Goal: Transaction & Acquisition: Purchase product/service

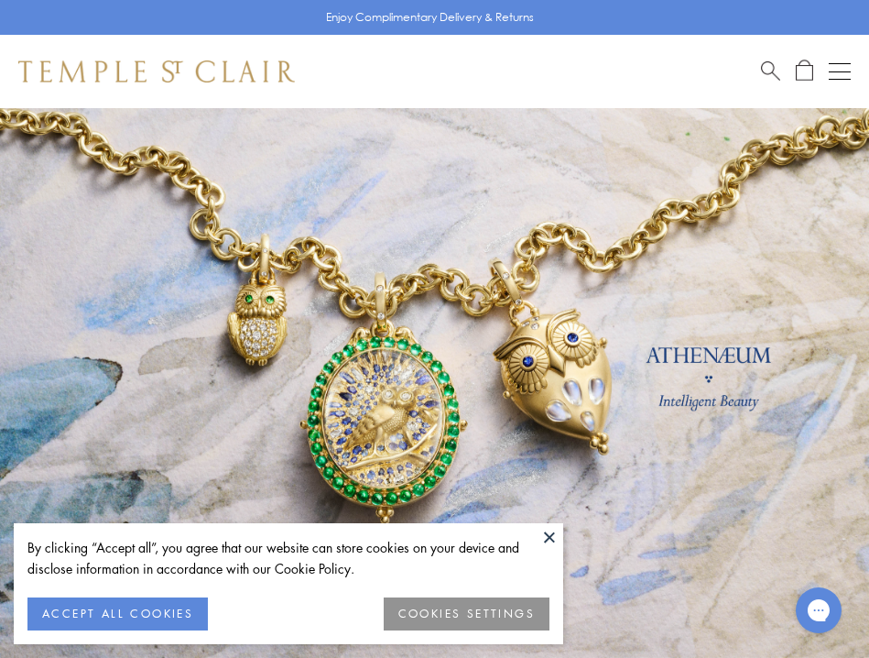
click at [543, 534] on button at bounding box center [549, 536] width 27 height 27
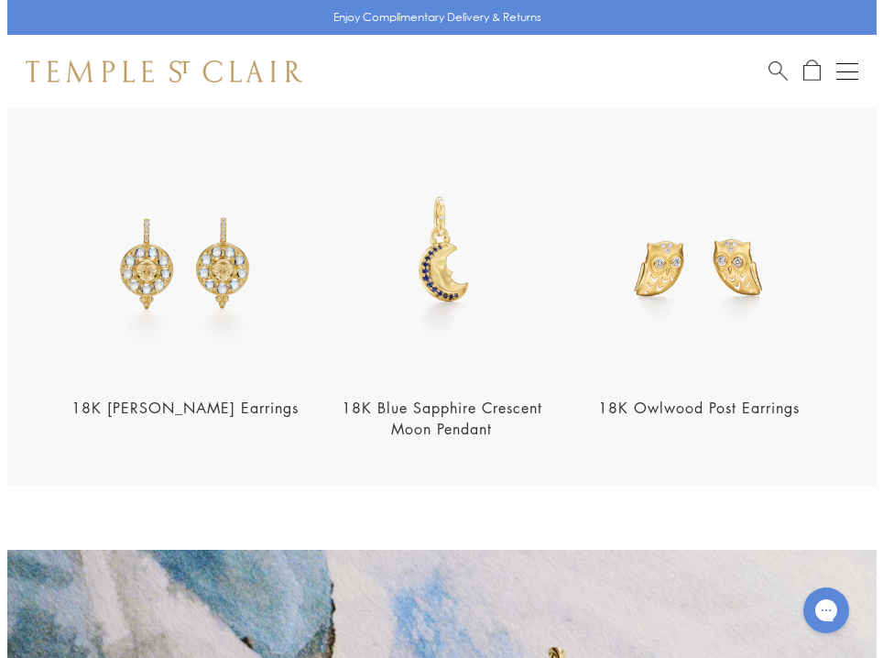
scroll to position [1845, 0]
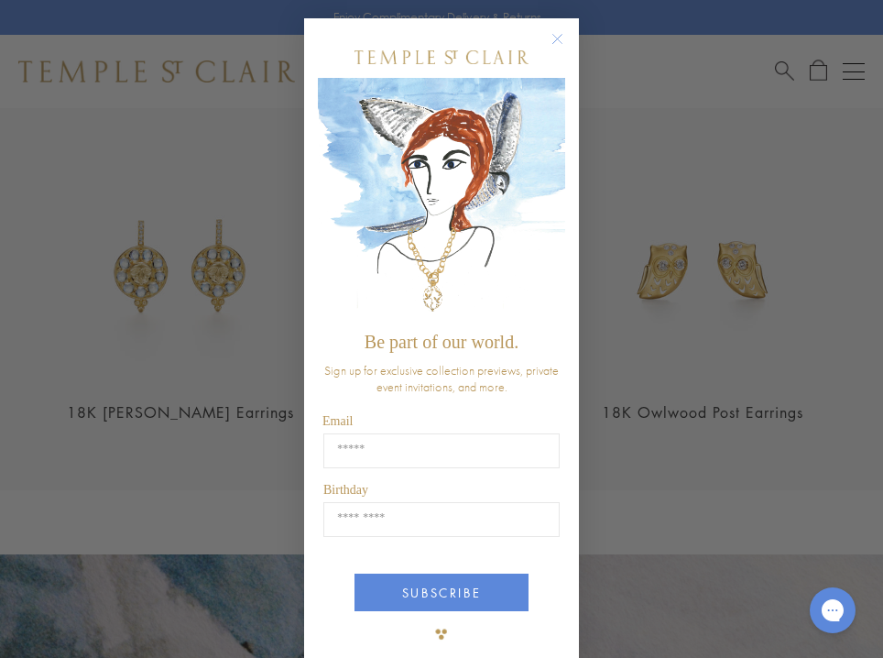
click at [552, 47] on circle "Close dialog" at bounding box center [558, 39] width 22 height 22
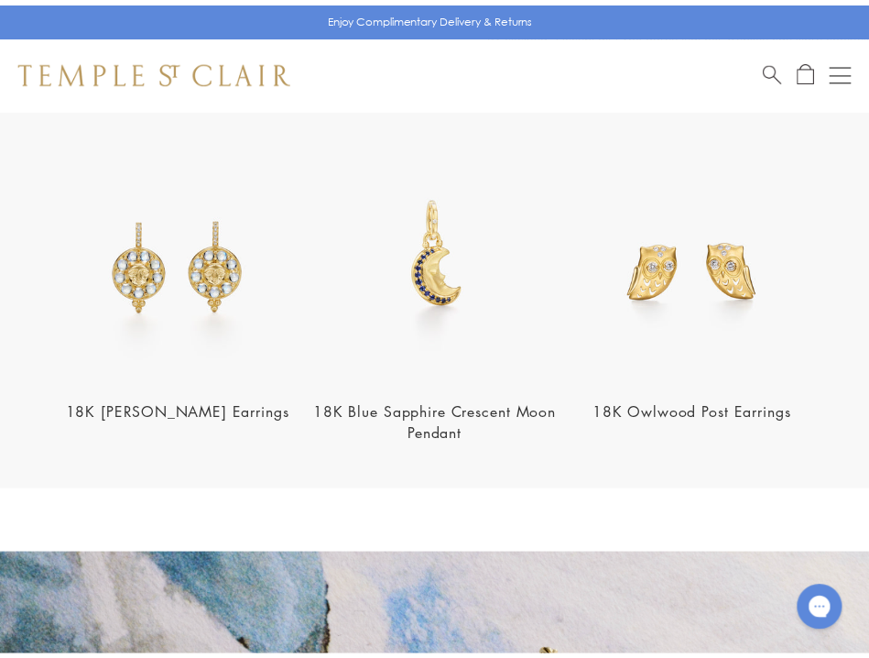
scroll to position [1832, 0]
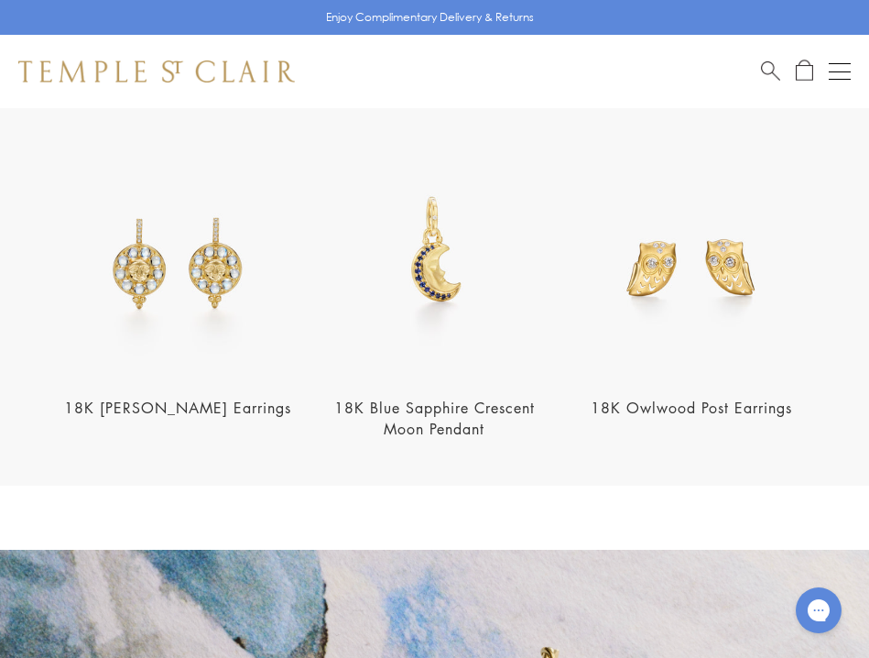
click at [832, 66] on button "Open navigation" at bounding box center [840, 71] width 22 height 22
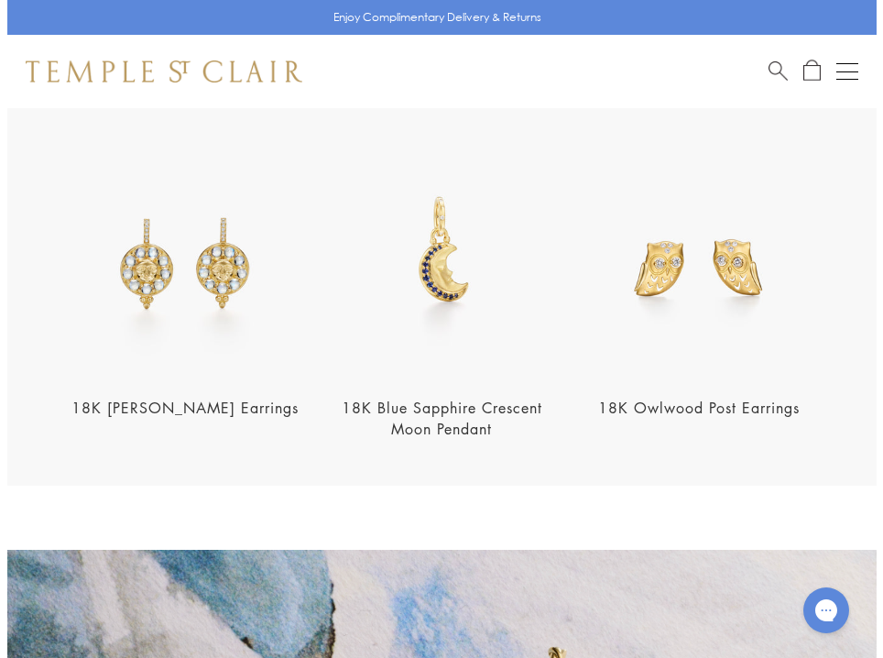
scroll to position [1845, 0]
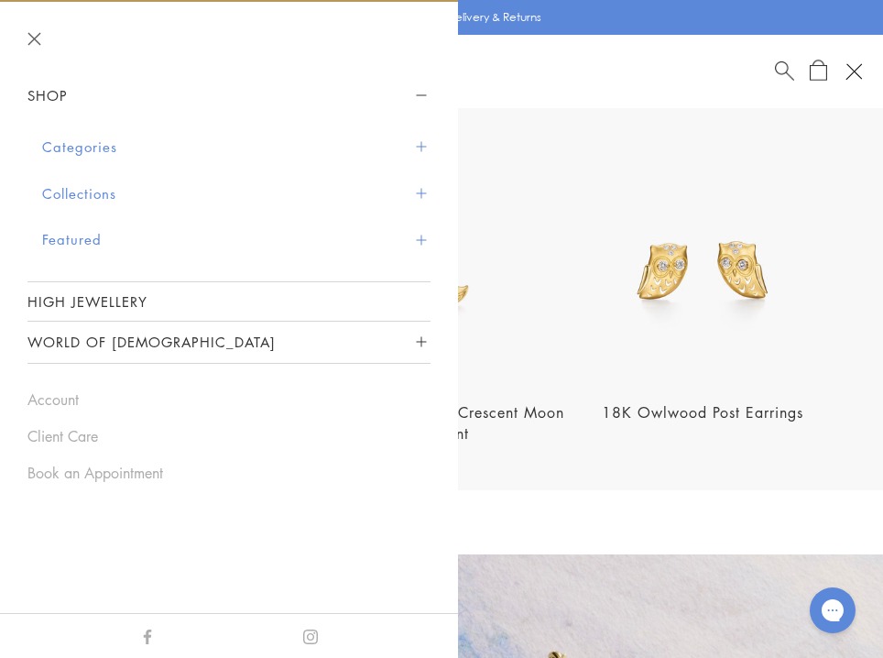
click at [413, 140] on button "Categories" at bounding box center [236, 147] width 388 height 47
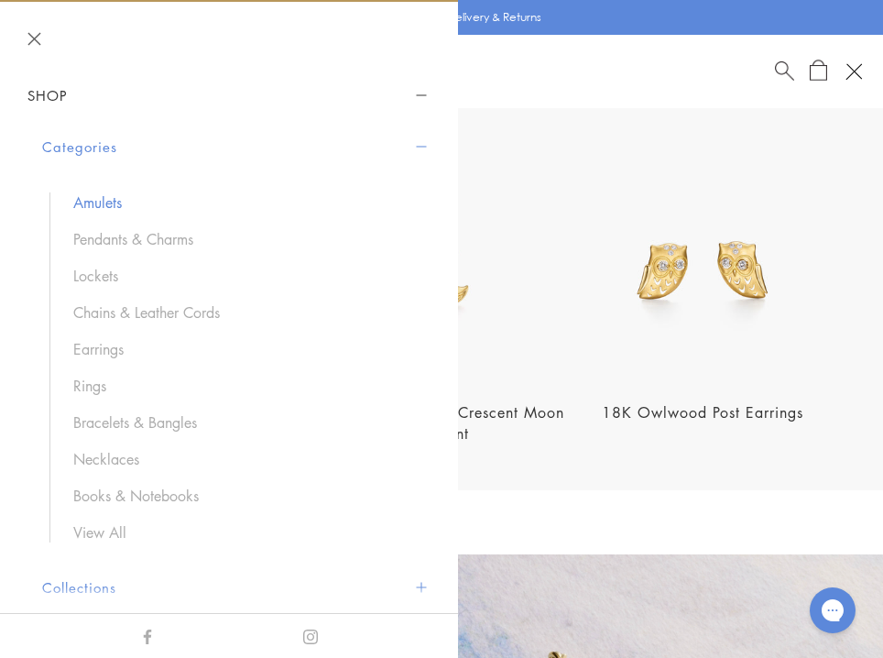
click at [100, 201] on link "Amulets" at bounding box center [242, 202] width 339 height 20
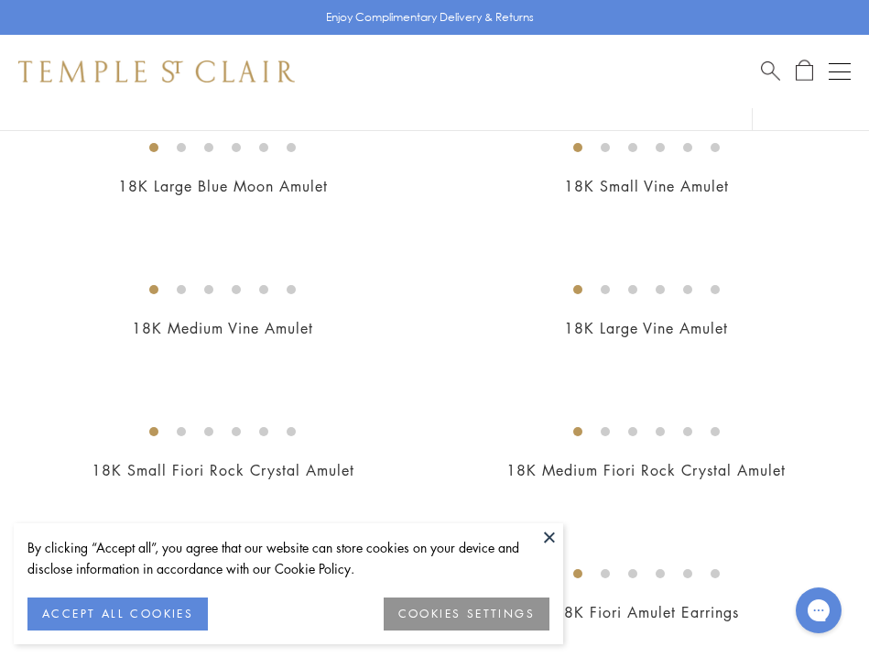
scroll to position [366, 0]
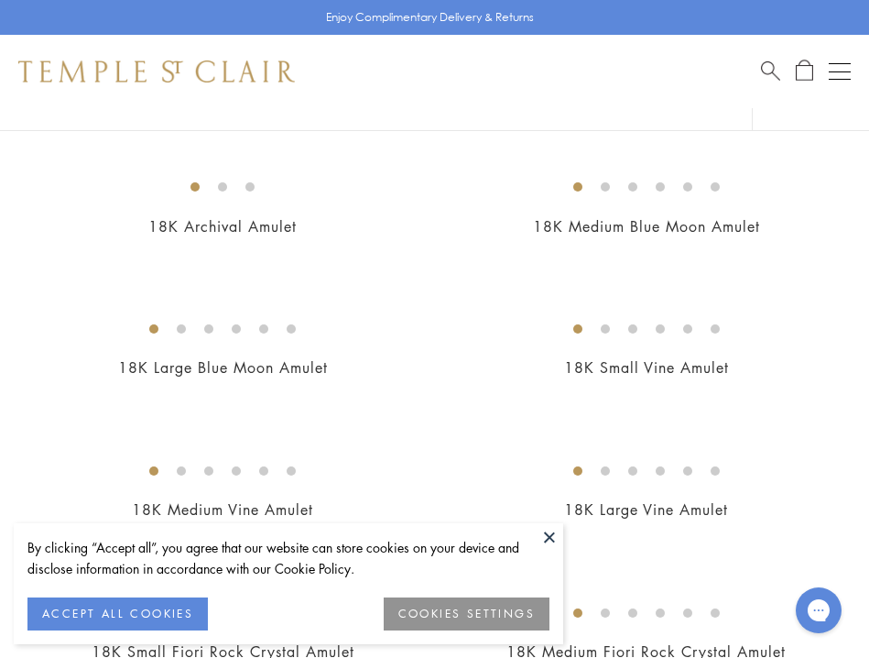
click at [547, 537] on button at bounding box center [549, 536] width 27 height 27
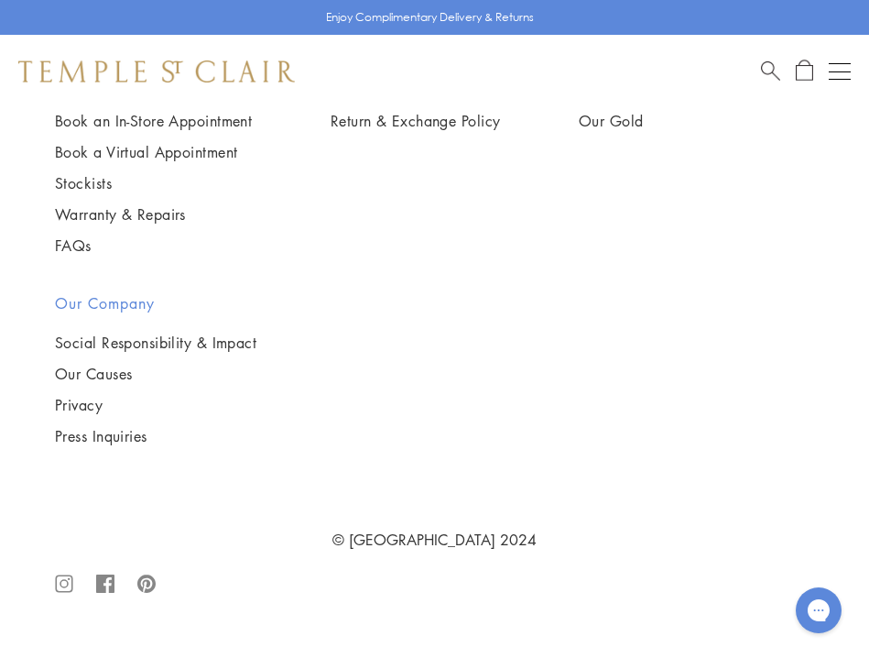
scroll to position [9707, 0]
click at [832, 71] on div "Open navigation" at bounding box center [840, 71] width 22 height 1
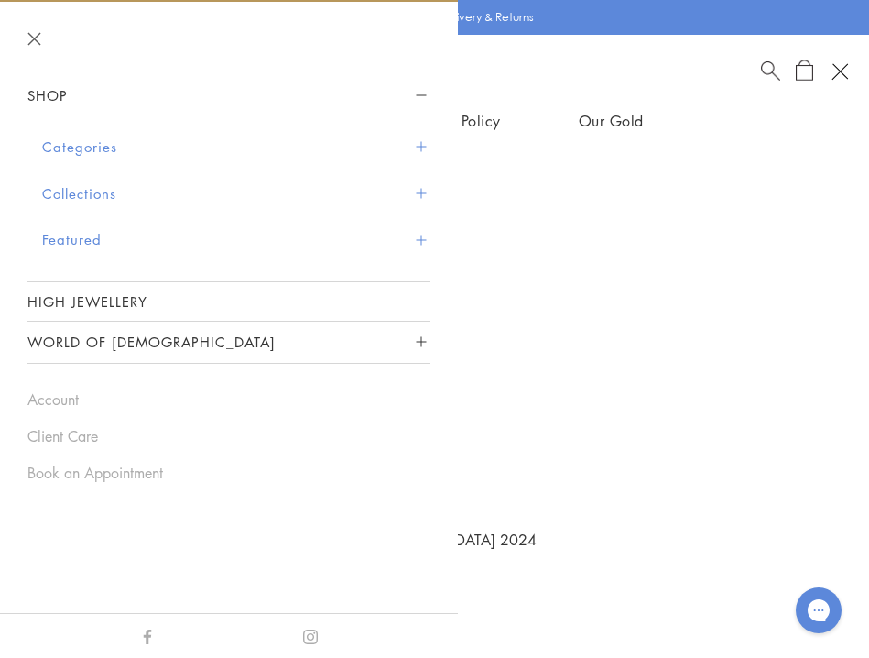
click at [419, 140] on button "Categories" at bounding box center [236, 147] width 388 height 47
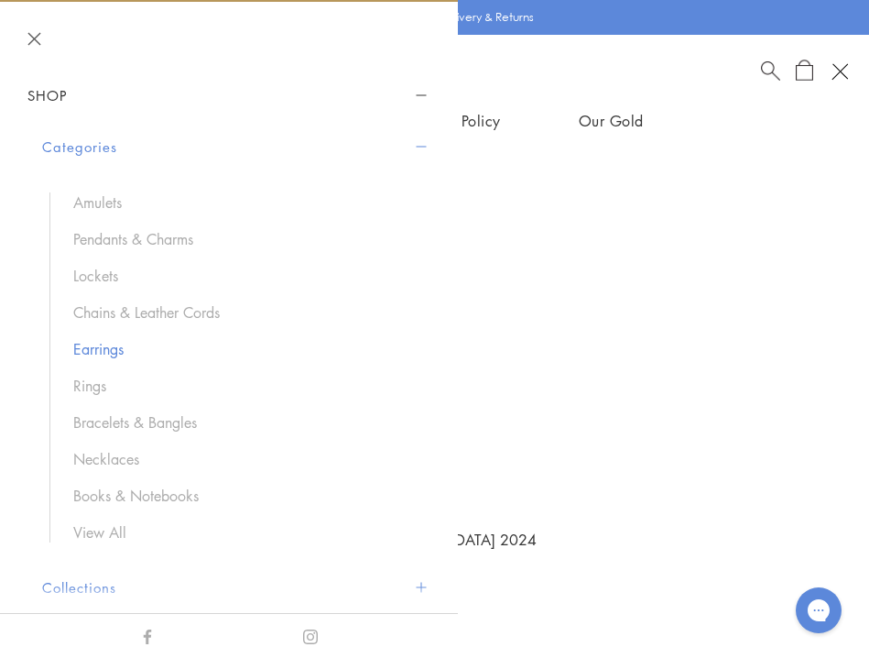
click at [92, 345] on link "Earrings" at bounding box center [242, 349] width 339 height 20
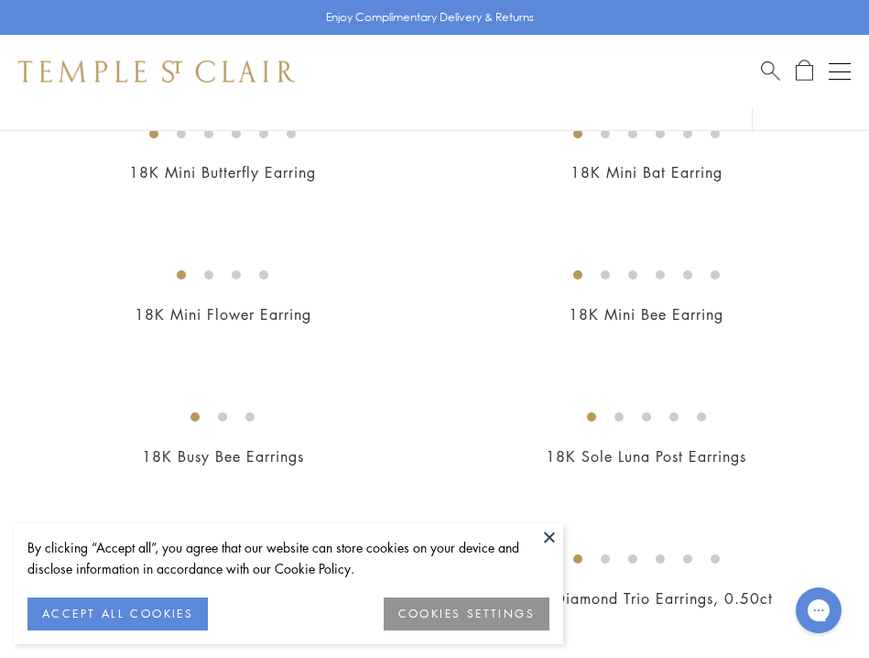
scroll to position [824, 0]
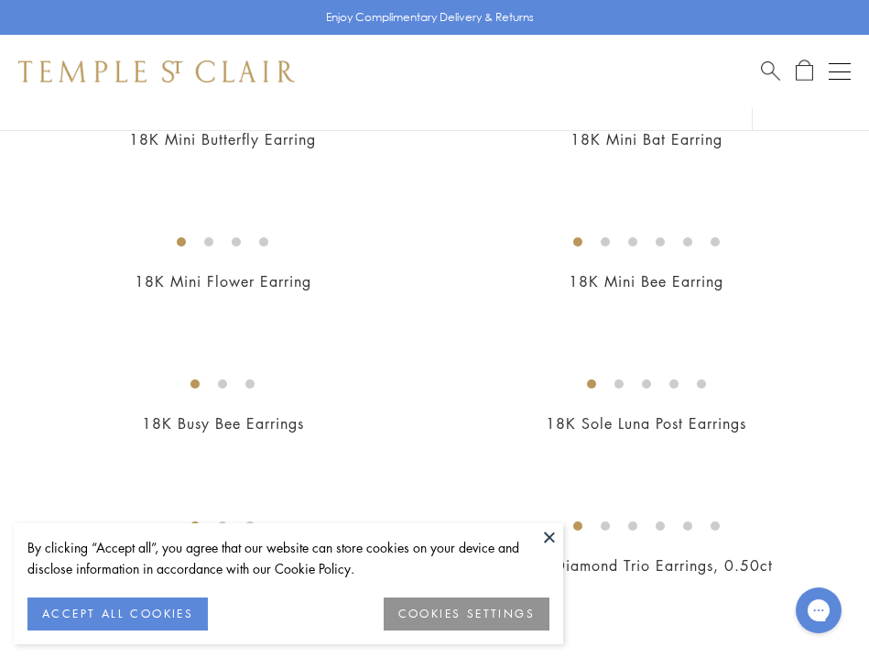
click at [558, 536] on button at bounding box center [549, 536] width 27 height 27
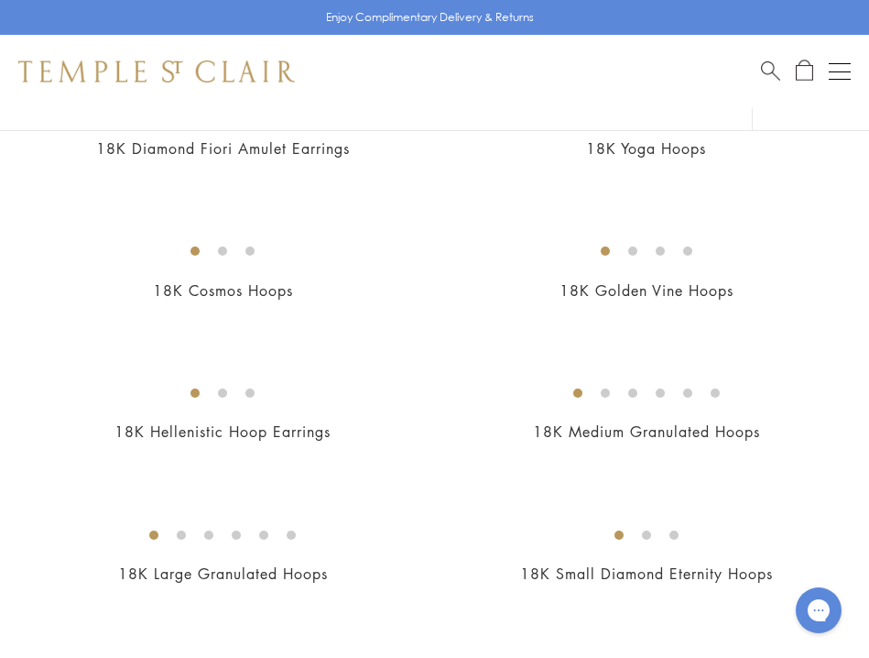
scroll to position [2381, 0]
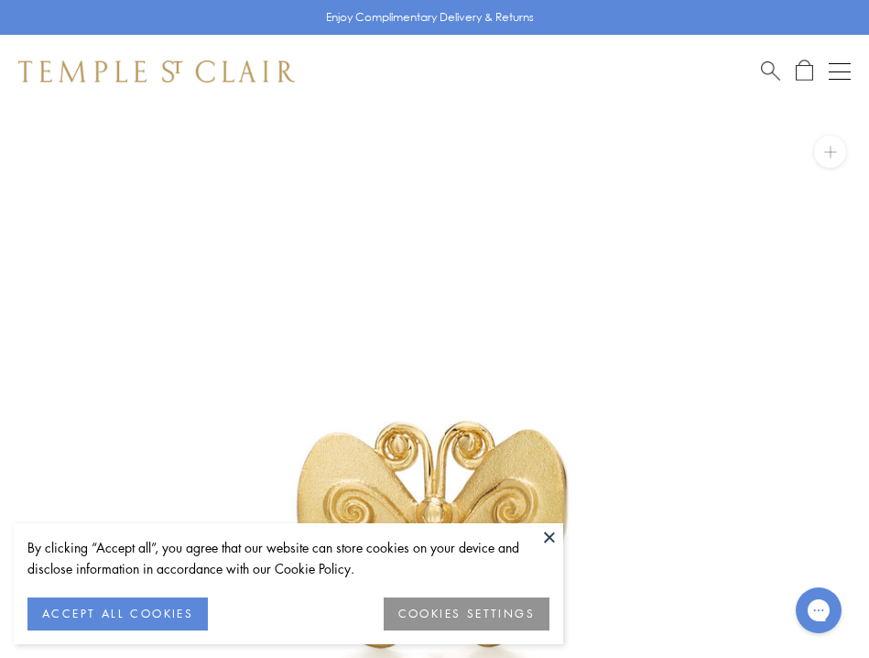
click at [543, 534] on button at bounding box center [549, 536] width 27 height 27
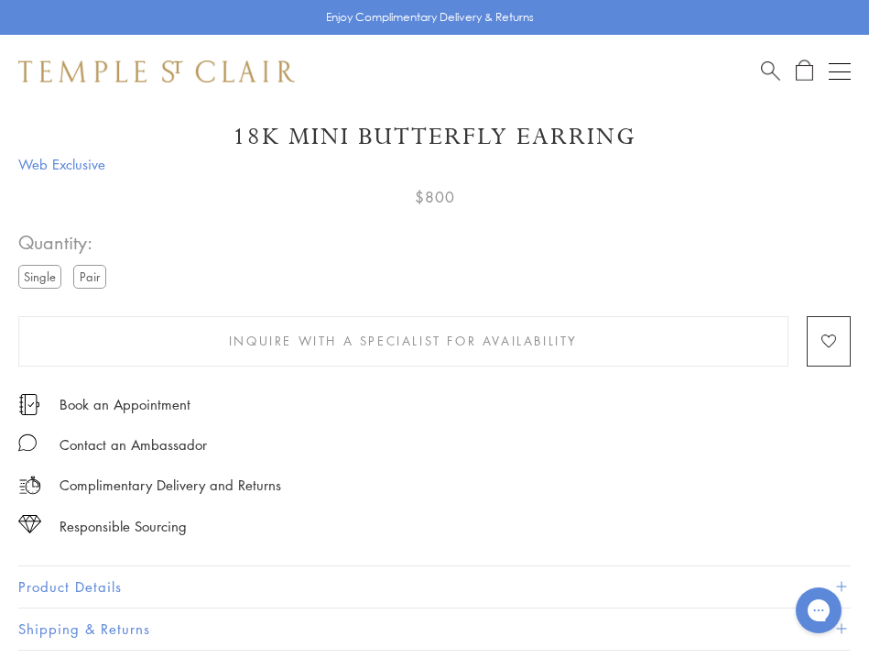
scroll to position [1007, 0]
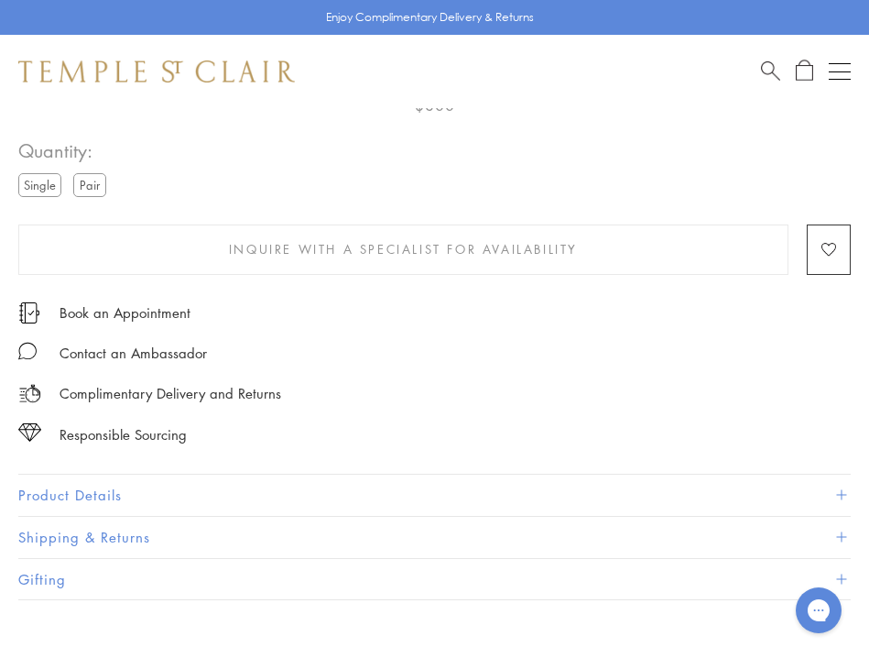
click at [94, 182] on label "Pair" at bounding box center [89, 184] width 33 height 23
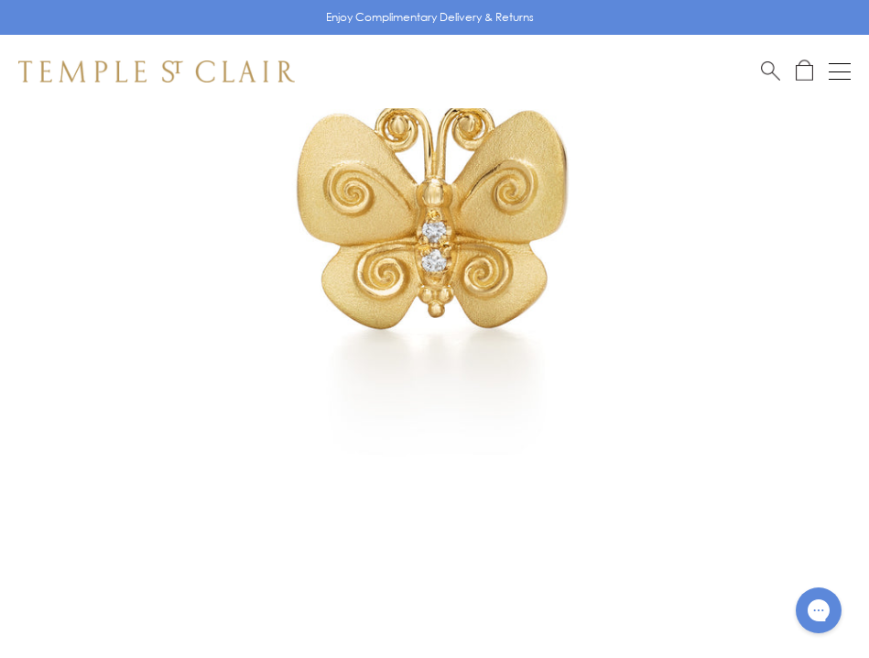
scroll to position [275, 0]
